Goal: Information Seeking & Learning: Learn about a topic

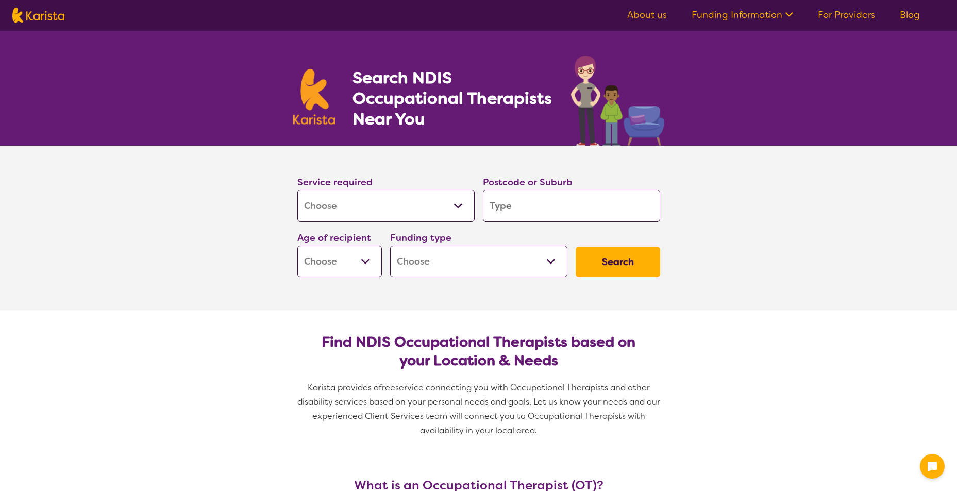
select select "[MEDICAL_DATA]"
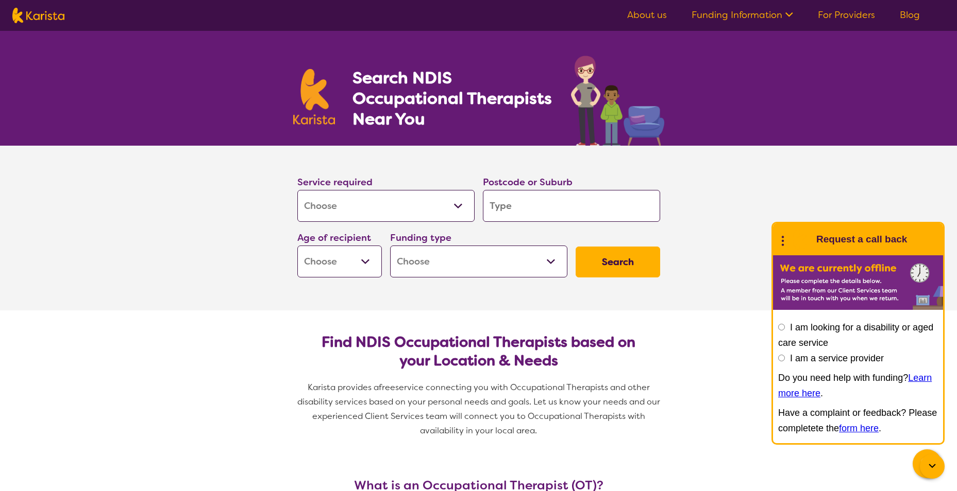
click at [557, 264] on select "Home Care Package (HCP) National Disability Insurance Scheme (NDIS) I don't know" at bounding box center [478, 262] width 177 height 32
select select "NDIS"
click at [390, 246] on select "Home Care Package (HCP) National Disability Insurance Scheme (NDIS) I don't know" at bounding box center [478, 262] width 177 height 32
select select "NDIS"
click at [365, 260] on select "Early Childhood - 0 to 9 Child - 10 to 11 Adolescent - 12 to 17 Adult - 18 to 6…" at bounding box center [339, 262] width 84 height 32
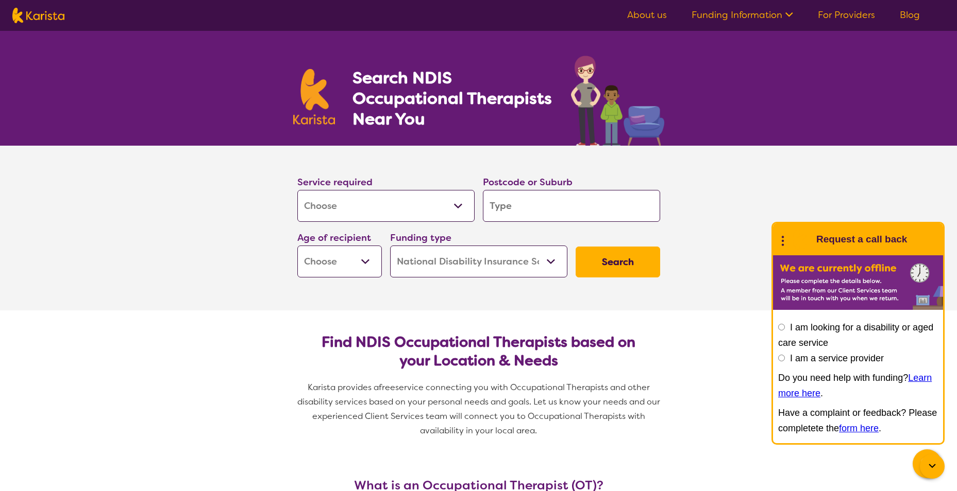
select select "AD"
click at [297, 246] on select "Early Childhood - 0 to 9 Child - 10 to 11 Adolescent - 12 to 17 Adult - 18 to 6…" at bounding box center [339, 262] width 84 height 32
select select "AD"
click at [522, 207] on input "search" at bounding box center [571, 206] width 177 height 32
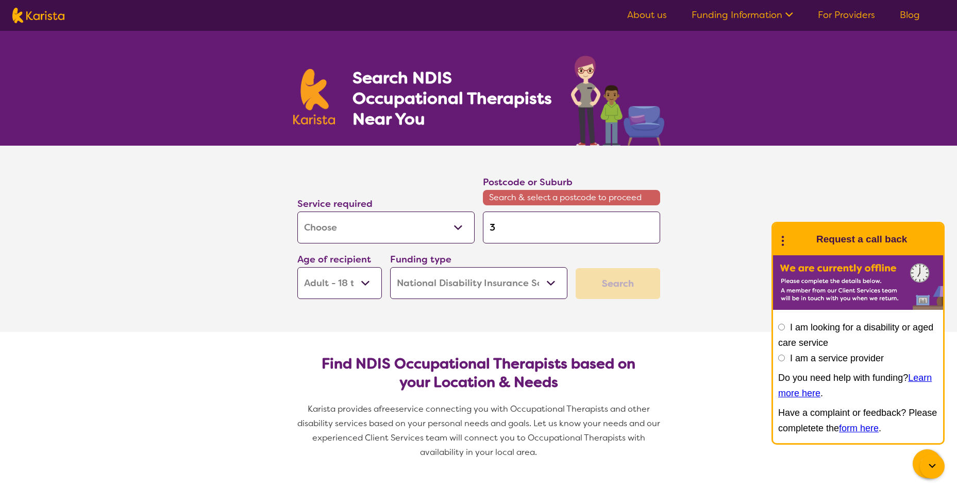
type input "3"
type input "30"
type input "300"
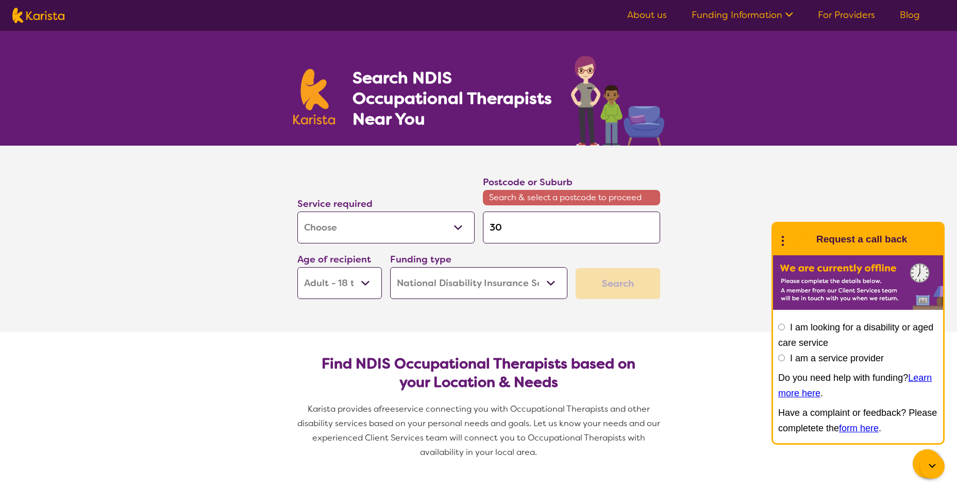
type input "300"
type input "3000"
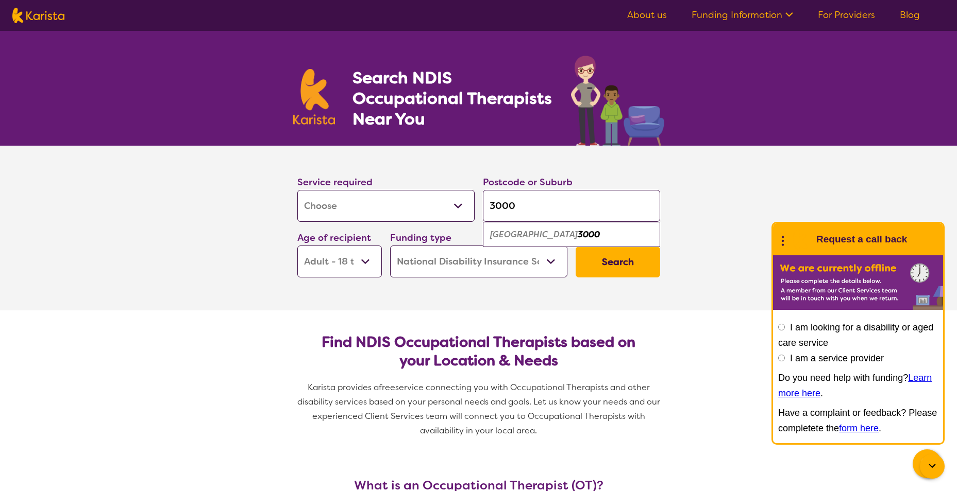
type input "3000"
click at [607, 261] on button "Search" at bounding box center [617, 262] width 84 height 31
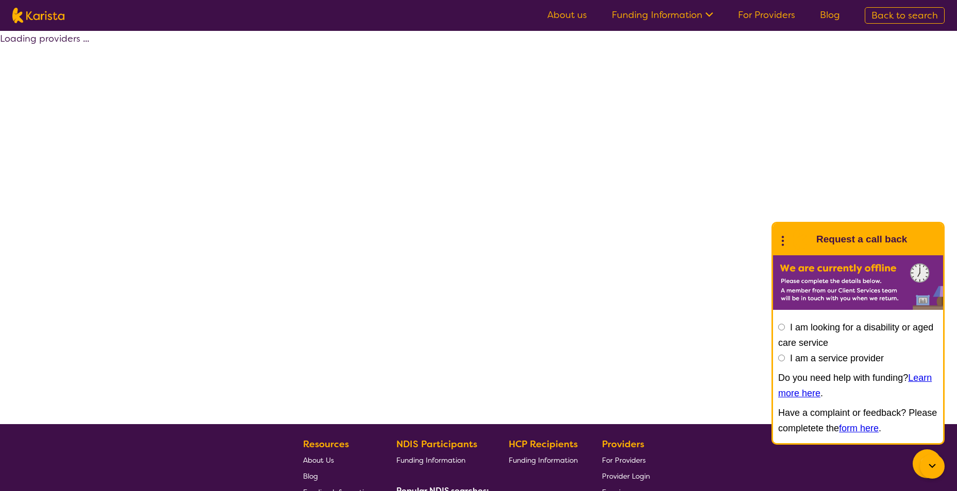
select select "by_score"
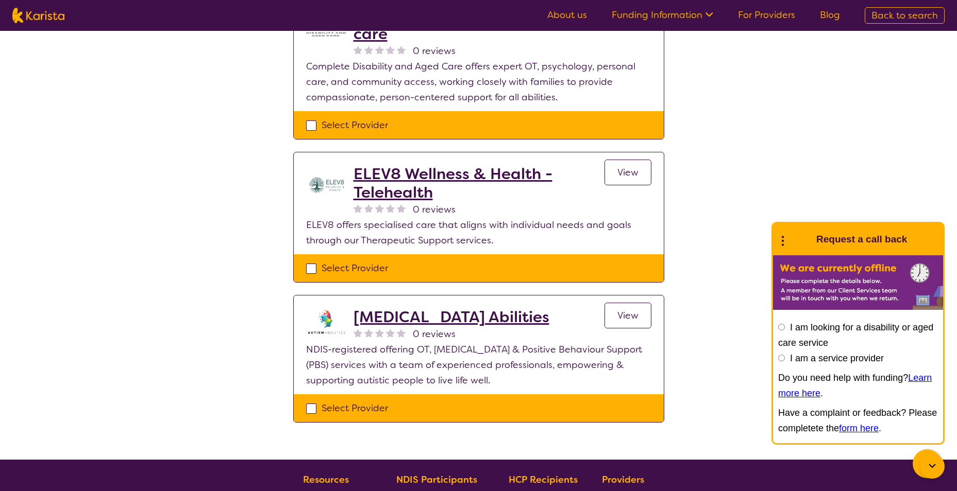
scroll to position [1990, 0]
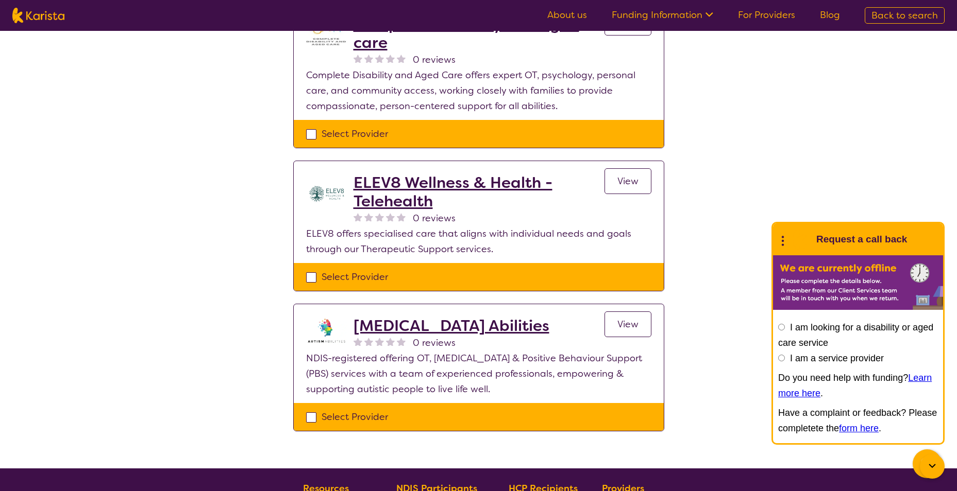
click at [401, 317] on h2 "[MEDICAL_DATA] Abilities" at bounding box center [451, 326] width 196 height 19
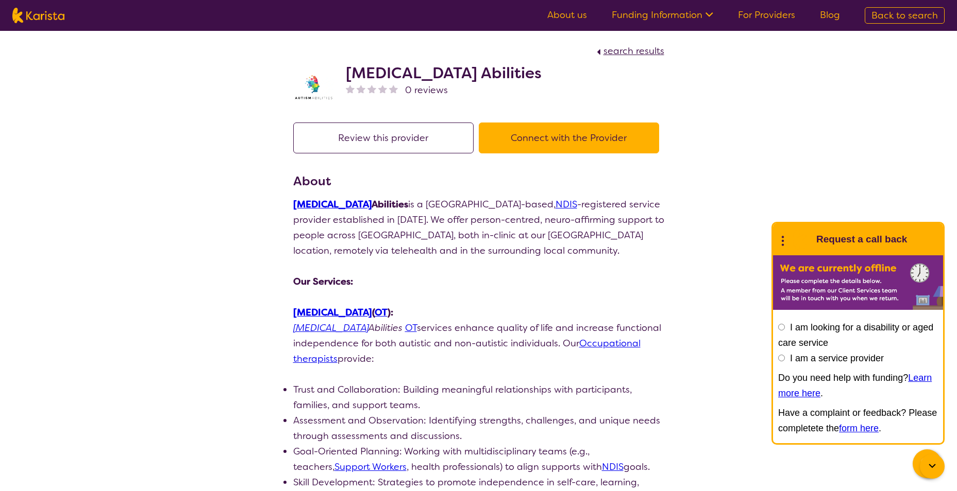
drag, startPoint x: 775, startPoint y: 129, endPoint x: 779, endPoint y: 136, distance: 8.1
